Goal: Browse casually

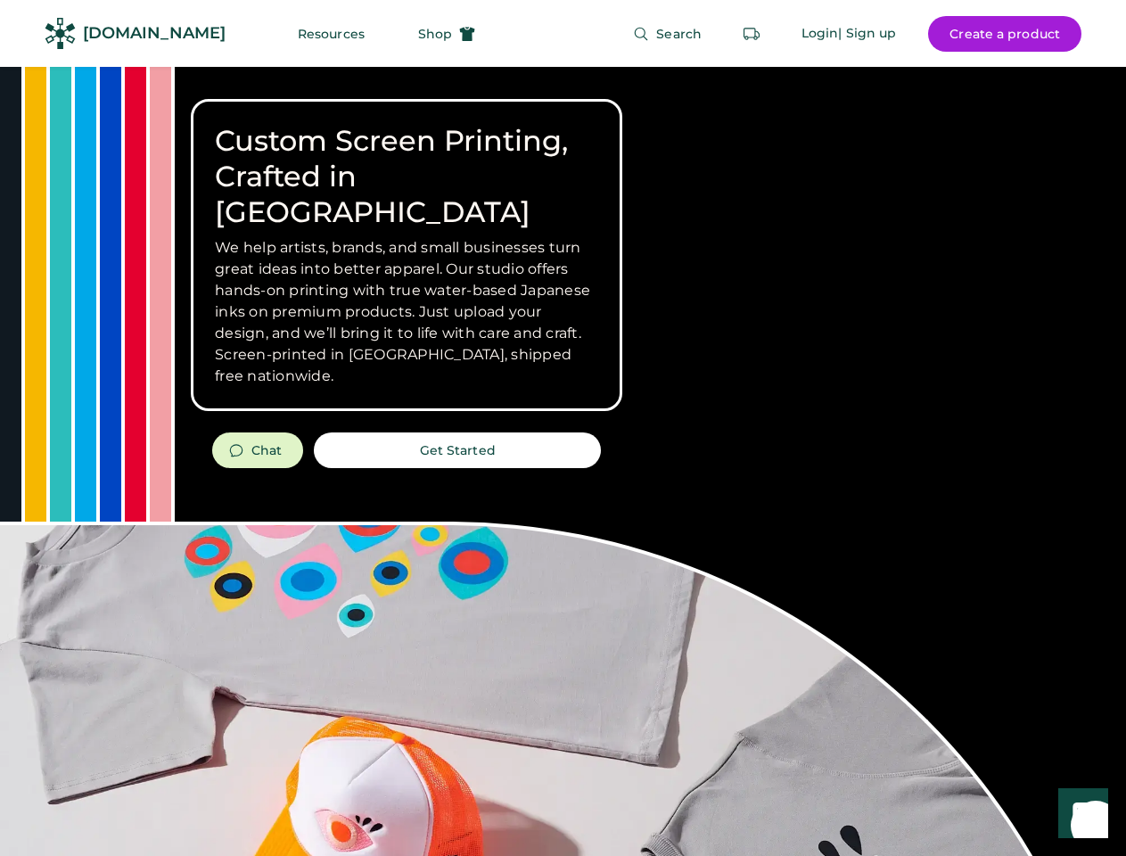
click at [562, 428] on div "Custom Screen Printing, Crafted in [GEOGRAPHIC_DATA] We help artists, brands, a…" at bounding box center [563, 633] width 1126 height 1132
click at [562, 461] on div "Custom Screen Printing, Crafted in [GEOGRAPHIC_DATA] We help artists, brands, a…" at bounding box center [563, 633] width 1126 height 1132
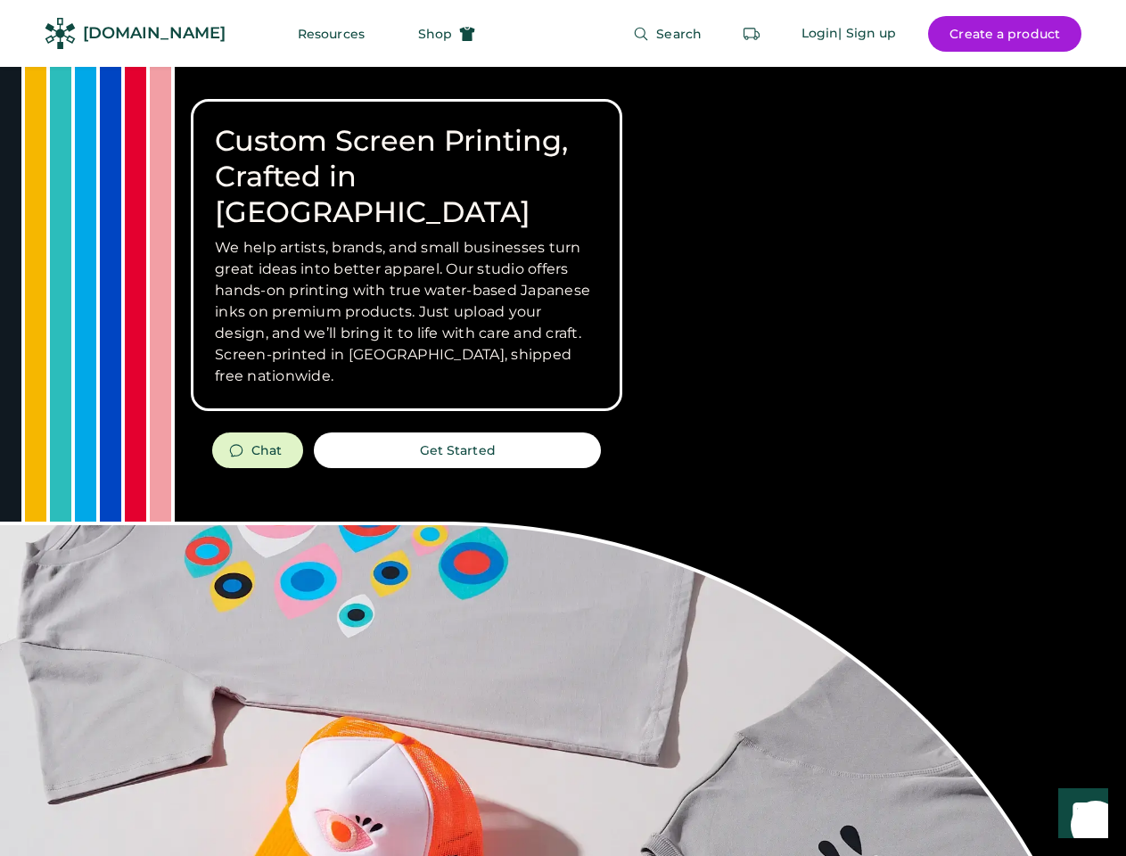
click at [562, 461] on div "Custom Screen Printing, Crafted in [GEOGRAPHIC_DATA] We help artists, brands, a…" at bounding box center [563, 633] width 1126 height 1132
click at [406, 255] on h3 "We help artists, brands, and small businesses turn great ideas into better appa…" at bounding box center [406, 312] width 383 height 150
click at [406, 237] on h3 "We help artists, brands, and small businesses turn great ideas into better appa…" at bounding box center [406, 312] width 383 height 150
click at [406, 159] on h1 "Custom Screen Printing, Crafted in [GEOGRAPHIC_DATA]" at bounding box center [406, 176] width 383 height 107
